Goal: Find specific fact: Find specific fact

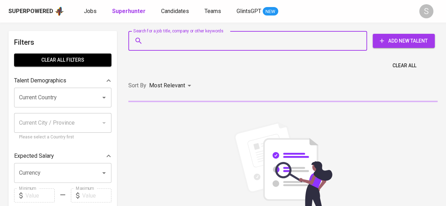
type input "[EMAIL_ADDRESS][DOMAIN_NAME]"
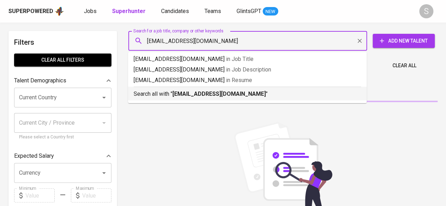
click at [153, 94] on p "Search all with " [EMAIL_ADDRESS][DOMAIN_NAME] "" at bounding box center [248, 94] width 228 height 8
click at [267, 93] on div "Sort By Most Relevant MOST_RELEVANT" at bounding box center [283, 86] width 318 height 22
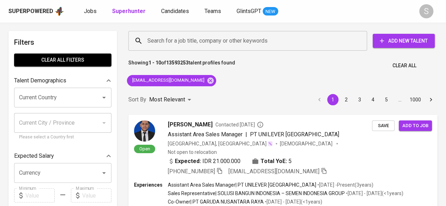
click at [239, 97] on div "Sort By Most Relevant MOST_RELEVANT 1 2 3 4 5 … 1000" at bounding box center [283, 100] width 318 height 22
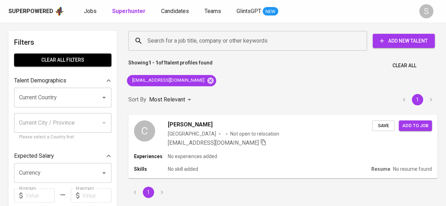
click at [296, 62] on div "Showing 1 - 1 of 1 talent profiles found Clear All" at bounding box center [283, 63] width 318 height 17
click at [207, 80] on icon at bounding box center [210, 80] width 6 height 6
